Goal: Task Accomplishment & Management: Use online tool/utility

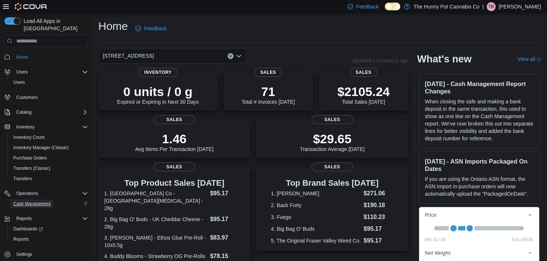
click at [31, 201] on span "Cash Management" at bounding box center [31, 204] width 37 height 6
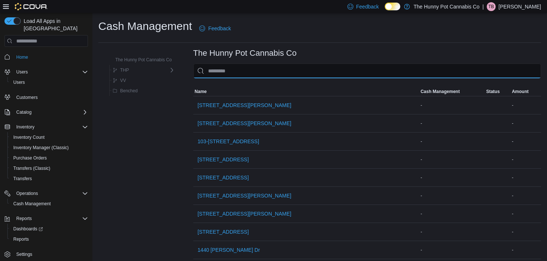
click at [227, 74] on input "This is a search bar. As you type, the results lower in the page will automatic…" at bounding box center [367, 71] width 348 height 15
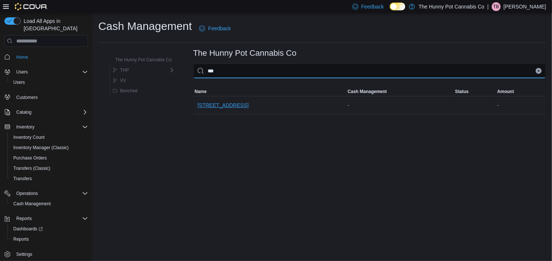
type input "***"
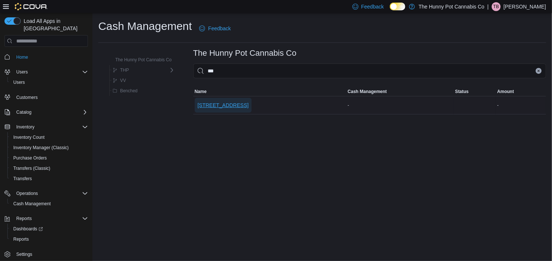
click at [216, 107] on span "[STREET_ADDRESS]" at bounding box center [223, 105] width 51 height 7
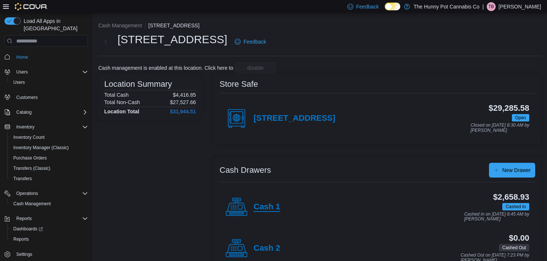
click at [262, 209] on h4 "Cash 1" at bounding box center [267, 208] width 27 height 10
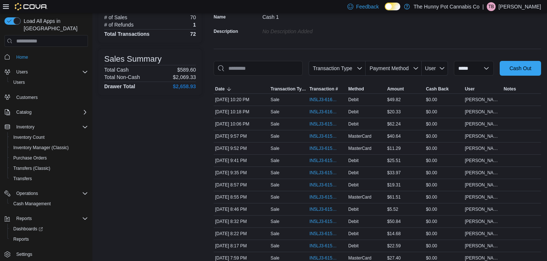
scroll to position [65, 0]
click at [322, 185] on span "IN5LJ3-6159400" at bounding box center [323, 186] width 28 height 6
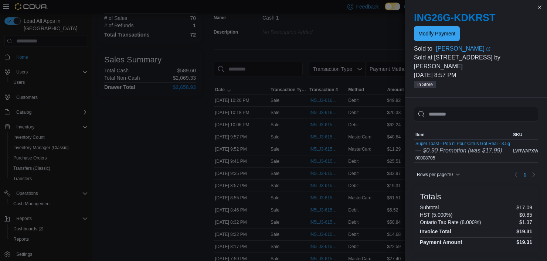
click at [435, 34] on span "Modify Payment" at bounding box center [436, 33] width 37 height 7
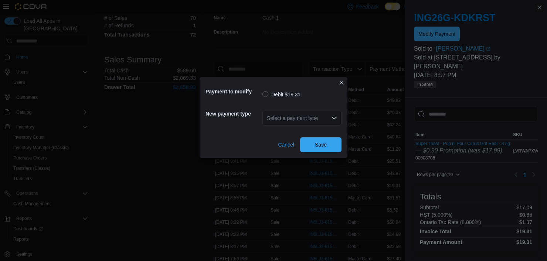
click at [332, 121] on div "Select a payment type" at bounding box center [301, 118] width 79 height 15
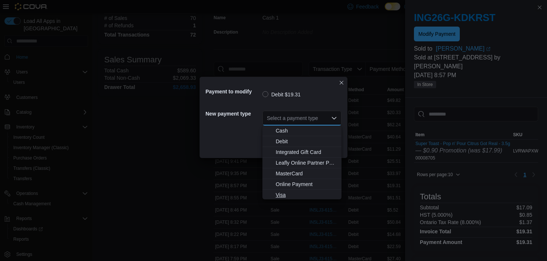
click at [291, 194] on span "Visa" at bounding box center [306, 194] width 61 height 7
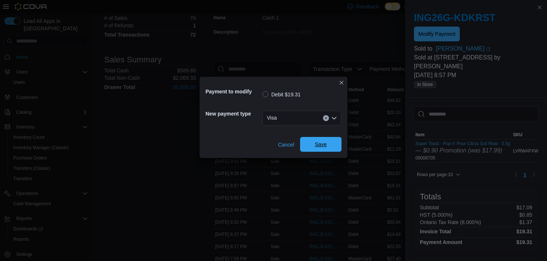
click at [325, 143] on span "Save" at bounding box center [321, 144] width 12 height 7
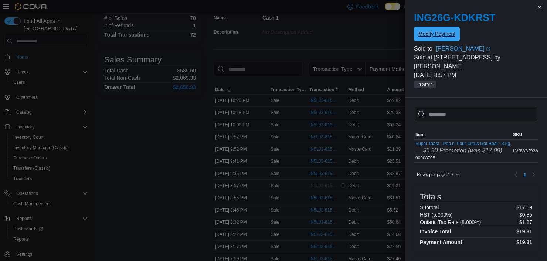
scroll to position [0, 0]
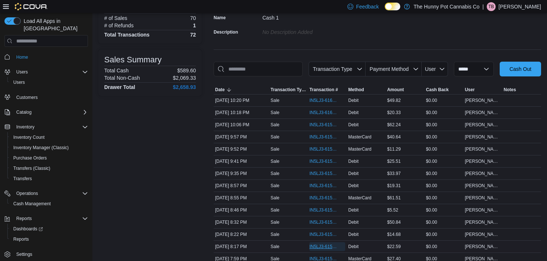
click at [314, 245] on span "IN5LJ3-6159029" at bounding box center [323, 247] width 28 height 6
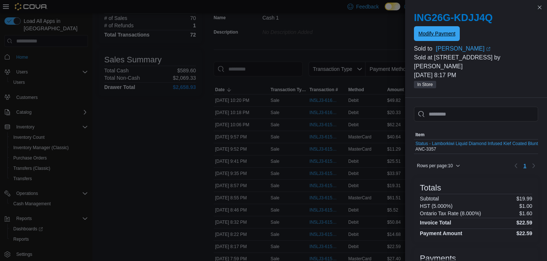
click at [441, 30] on span "Modify Payment" at bounding box center [436, 33] width 37 height 15
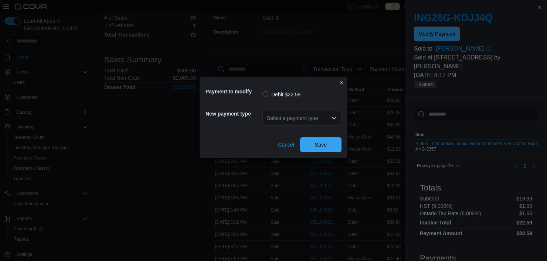
click at [330, 114] on div "Select a payment type" at bounding box center [301, 118] width 79 height 15
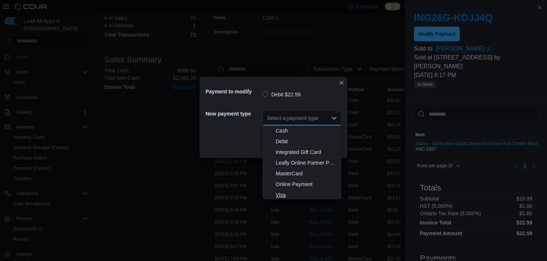
click at [287, 194] on span "Visa" at bounding box center [306, 194] width 61 height 7
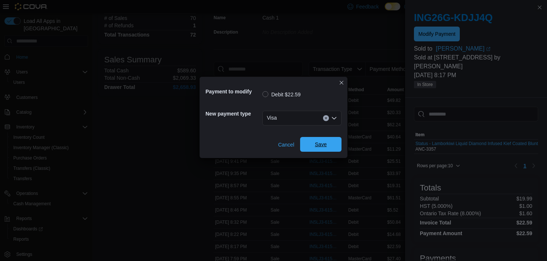
click at [319, 140] on span "Save" at bounding box center [321, 144] width 33 height 15
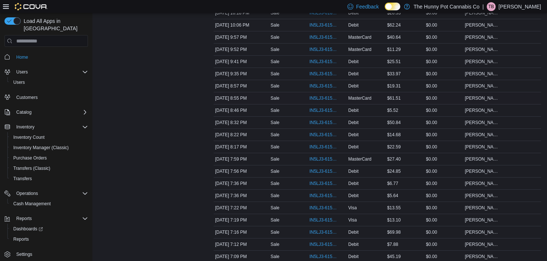
scroll to position [164, 0]
click at [317, 232] on span "IN5LJ3-6158393" at bounding box center [323, 233] width 28 height 6
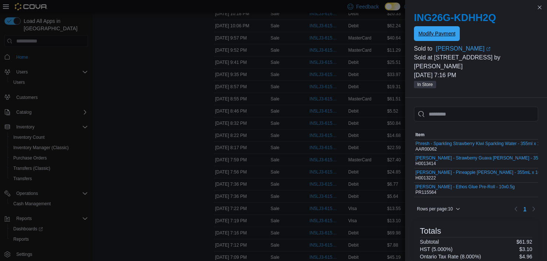
click at [444, 31] on span "Modify Payment" at bounding box center [436, 33] width 37 height 7
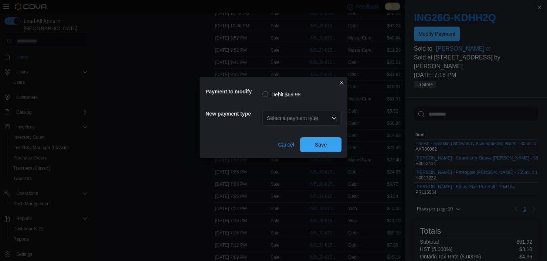
click at [312, 113] on div "Select a payment type" at bounding box center [301, 118] width 79 height 15
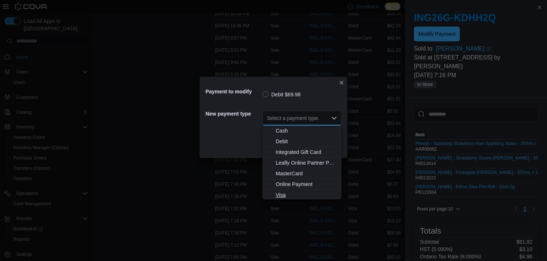
click at [282, 195] on span "Visa" at bounding box center [306, 194] width 61 height 7
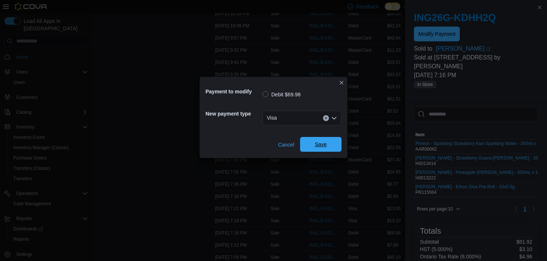
click at [327, 142] on span "Save" at bounding box center [321, 144] width 33 height 15
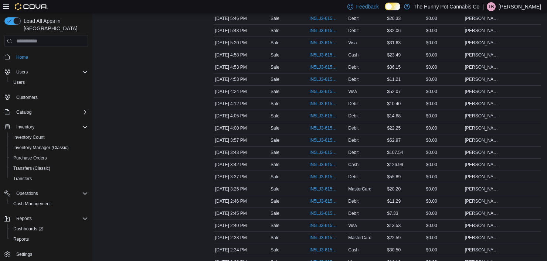
scroll to position [480, 0]
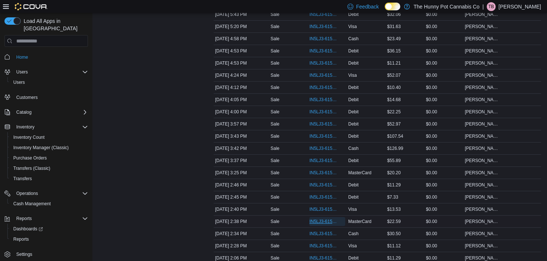
click at [325, 219] on span "IN5LJ3-6156004" at bounding box center [323, 222] width 28 height 6
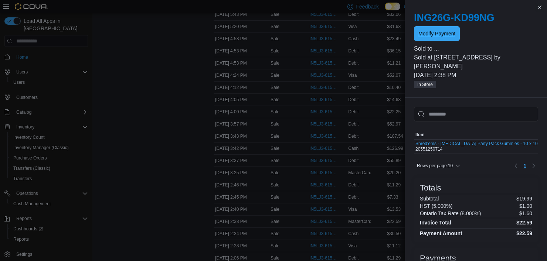
click at [448, 35] on span "Modify Payment" at bounding box center [436, 33] width 37 height 7
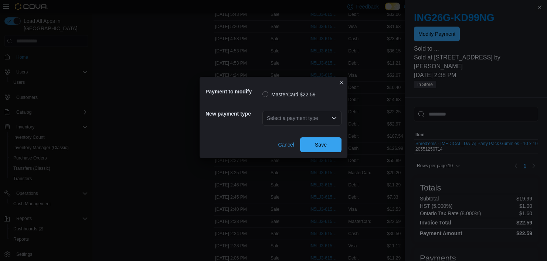
click at [334, 116] on icon "Open list of options" at bounding box center [334, 118] width 6 height 6
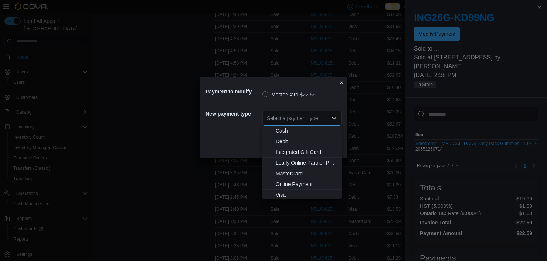
click at [287, 140] on span "Debit" at bounding box center [306, 141] width 61 height 7
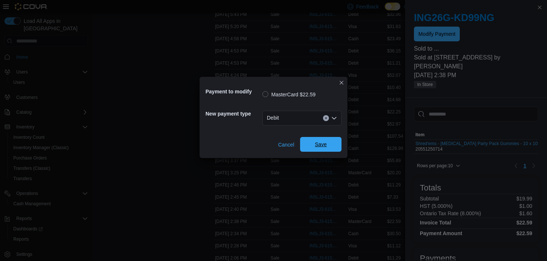
click at [313, 145] on span "Save" at bounding box center [321, 144] width 33 height 15
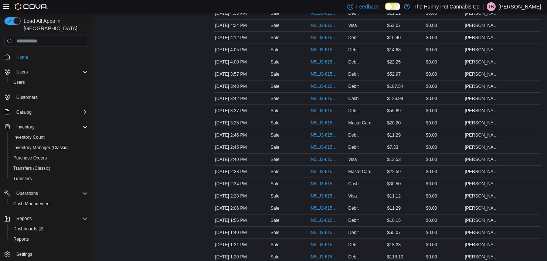
scroll to position [543, 0]
click at [316, 135] on span "IN5LJ3-6156069" at bounding box center [323, 135] width 28 height 6
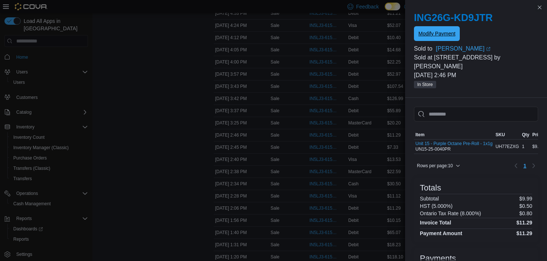
click at [432, 28] on span "Modify Payment" at bounding box center [436, 33] width 37 height 15
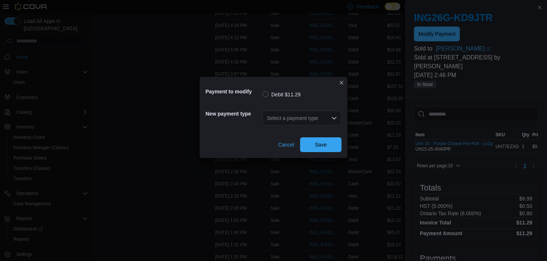
click at [310, 116] on div "Select a payment type" at bounding box center [301, 118] width 79 height 15
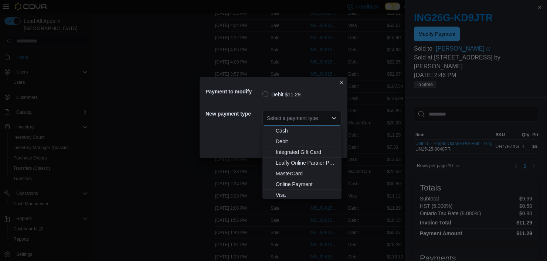
click at [293, 171] on span "MasterCard" at bounding box center [306, 173] width 61 height 7
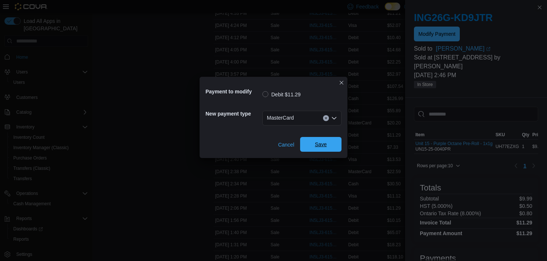
click at [314, 143] on span "Save" at bounding box center [321, 144] width 33 height 15
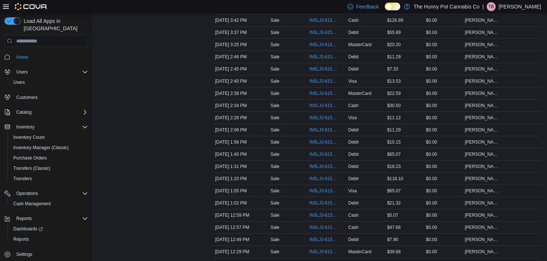
scroll to position [696, 0]
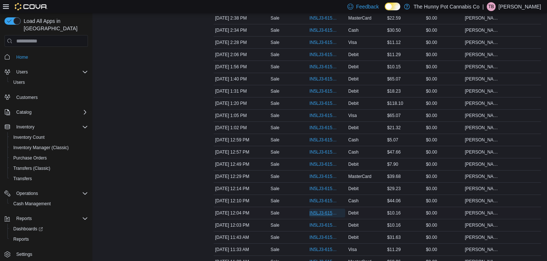
click at [317, 210] on span "IN5LJ3-6154795" at bounding box center [323, 213] width 28 height 6
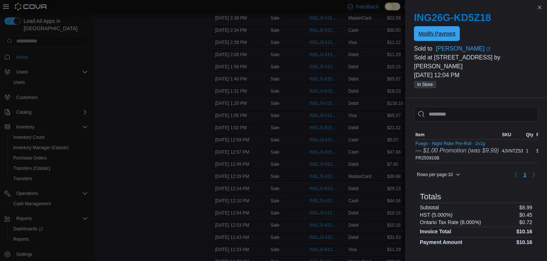
click at [431, 36] on span "Modify Payment" at bounding box center [436, 33] width 37 height 7
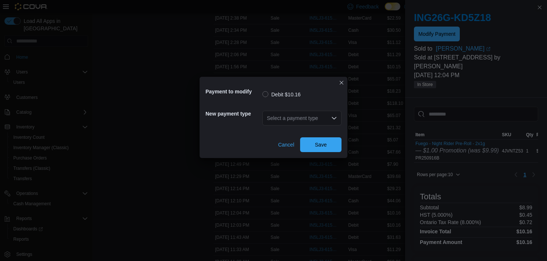
click at [327, 116] on div "Select a payment type" at bounding box center [301, 118] width 79 height 15
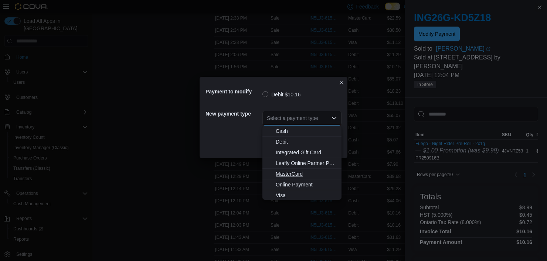
click at [288, 172] on span "MasterCard" at bounding box center [306, 173] width 61 height 7
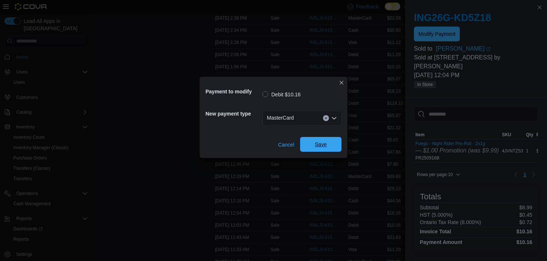
click at [326, 146] on span "Save" at bounding box center [321, 144] width 12 height 7
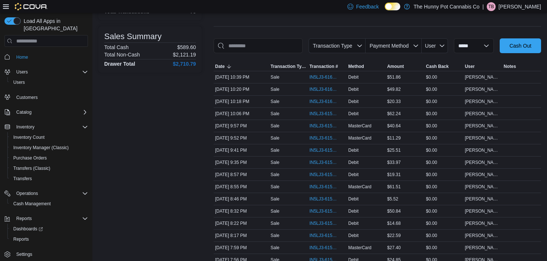
scroll to position [89, 0]
click at [326, 115] on span "IN5LJ3-6159965" at bounding box center [323, 114] width 28 height 6
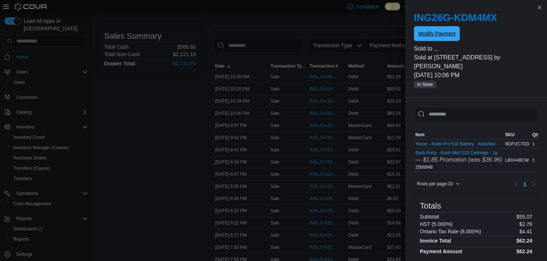
click at [438, 33] on span "Modify Payment" at bounding box center [436, 33] width 37 height 7
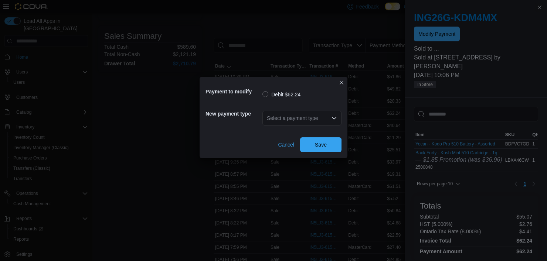
click at [286, 120] on div "Select a payment type" at bounding box center [301, 118] width 79 height 15
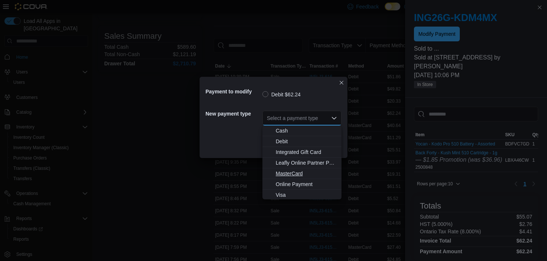
click at [291, 173] on span "MasterCard" at bounding box center [306, 173] width 61 height 7
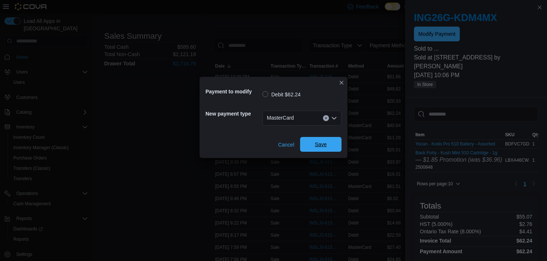
click at [326, 142] on span "Save" at bounding box center [321, 144] width 12 height 7
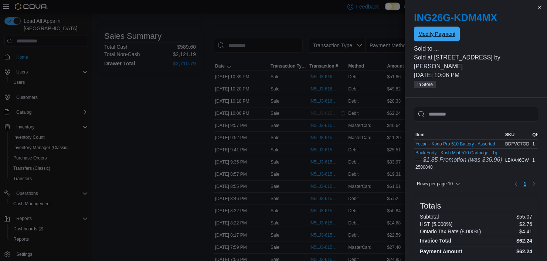
scroll to position [0, 0]
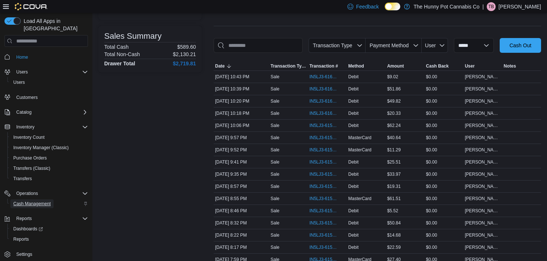
click at [39, 201] on span "Cash Management" at bounding box center [31, 204] width 37 height 6
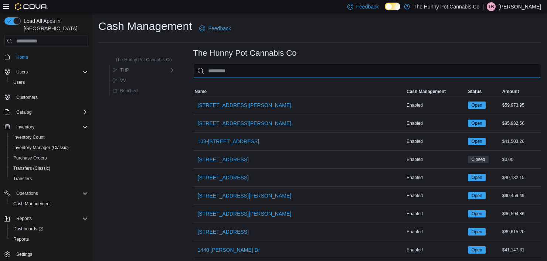
click at [300, 72] on input "This is a search bar. As you type, the results lower in the page will automatic…" at bounding box center [367, 71] width 348 height 15
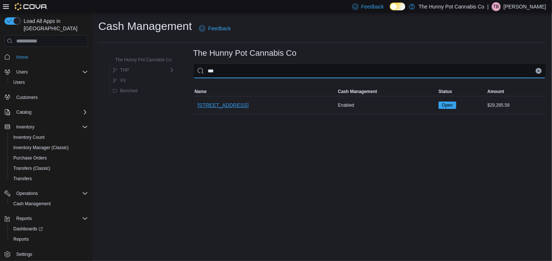
type input "***"
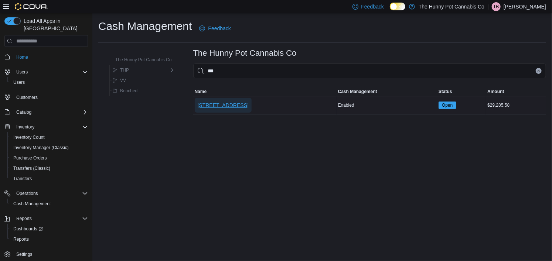
click at [232, 111] on span "[STREET_ADDRESS]" at bounding box center [223, 105] width 51 height 15
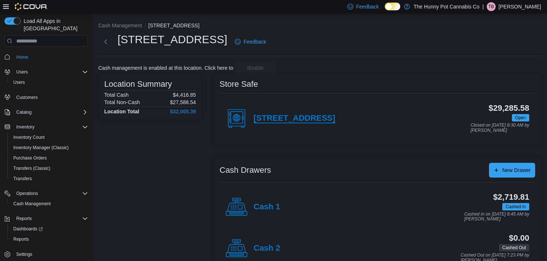
click at [278, 114] on h4 "[STREET_ADDRESS]" at bounding box center [295, 119] width 82 height 10
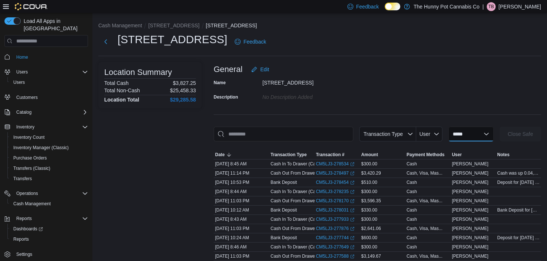
click at [487, 133] on select "**********" at bounding box center [470, 134] width 45 height 15
select select "**********"
click at [448, 127] on select "**********" at bounding box center [470, 134] width 45 height 15
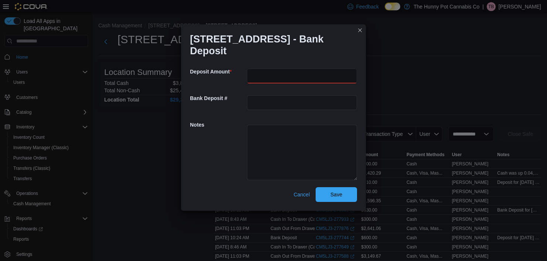
click at [308, 74] on input "number" at bounding box center [302, 76] width 110 height 15
type input "******"
click at [271, 139] on textarea "**********" at bounding box center [302, 152] width 110 height 55
type textarea "**********"
click at [254, 77] on input "******" at bounding box center [302, 76] width 110 height 15
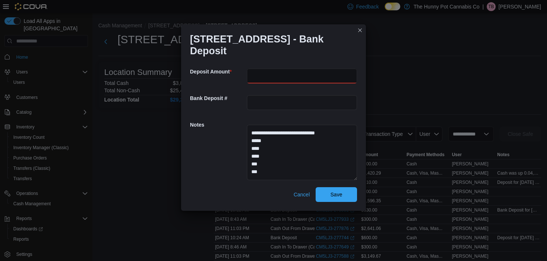
type input "******"
click at [354, 105] on input "text" at bounding box center [302, 102] width 110 height 15
click at [339, 196] on span "Save" at bounding box center [336, 194] width 12 height 7
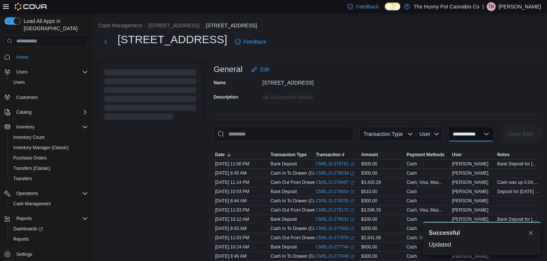
select select
